Goal: Information Seeking & Learning: Check status

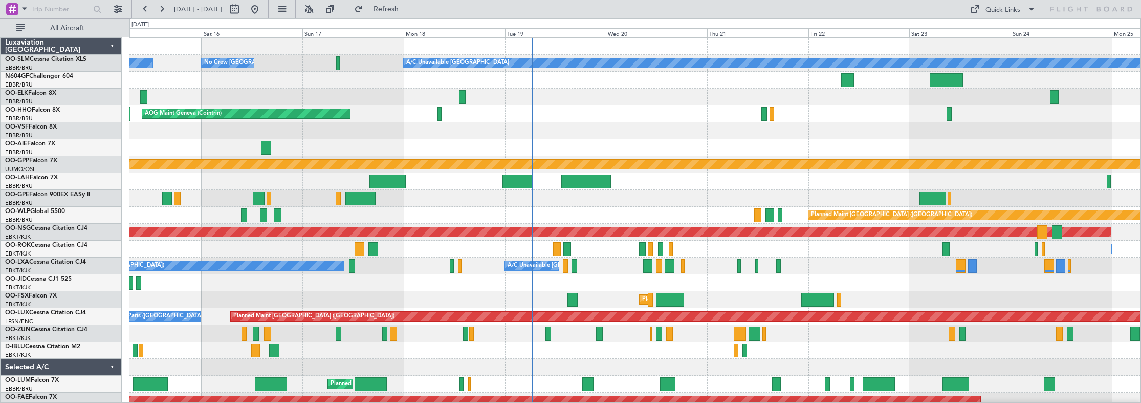
click at [563, 215] on div "Planned Maint [GEOGRAPHIC_DATA] ([GEOGRAPHIC_DATA])" at bounding box center [634, 215] width 1011 height 17
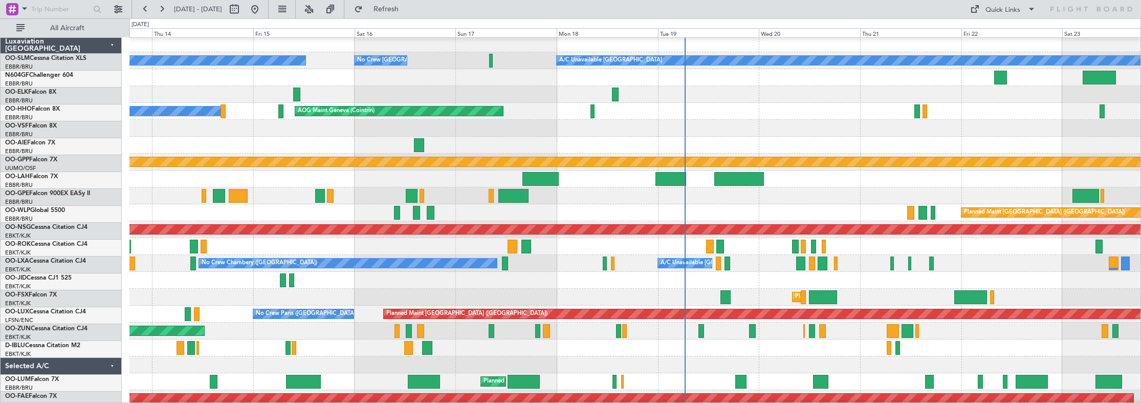
scroll to position [3, 0]
click at [636, 249] on div "Unplanned Maint [GEOGRAPHIC_DATA]-[GEOGRAPHIC_DATA] Owner [GEOGRAPHIC_DATA]-[GE…" at bounding box center [634, 246] width 1011 height 17
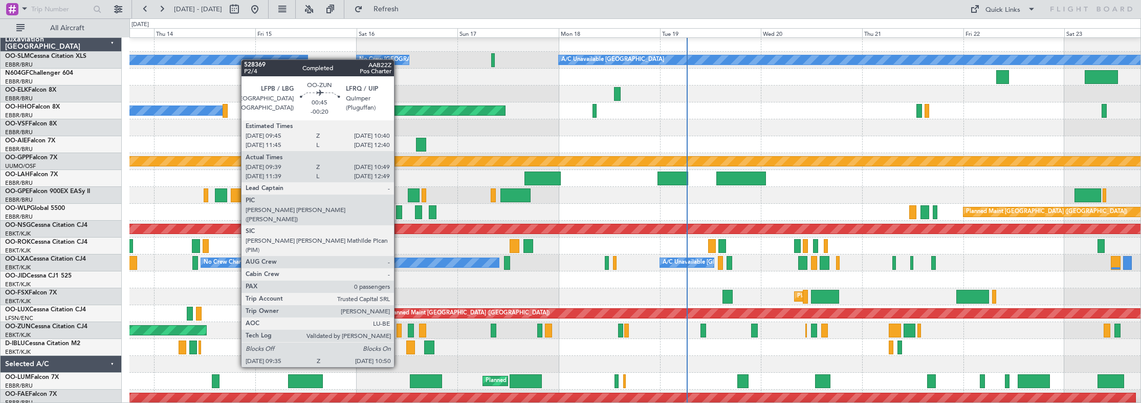
click at [398, 329] on div at bounding box center [399, 330] width 6 height 14
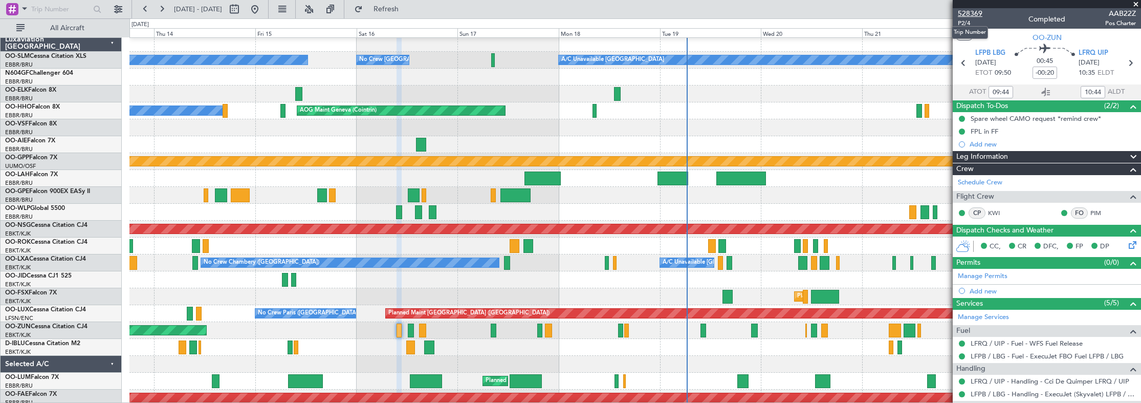
click at [966, 9] on span "528369" at bounding box center [969, 13] width 25 height 11
